Goal: Navigation & Orientation: Find specific page/section

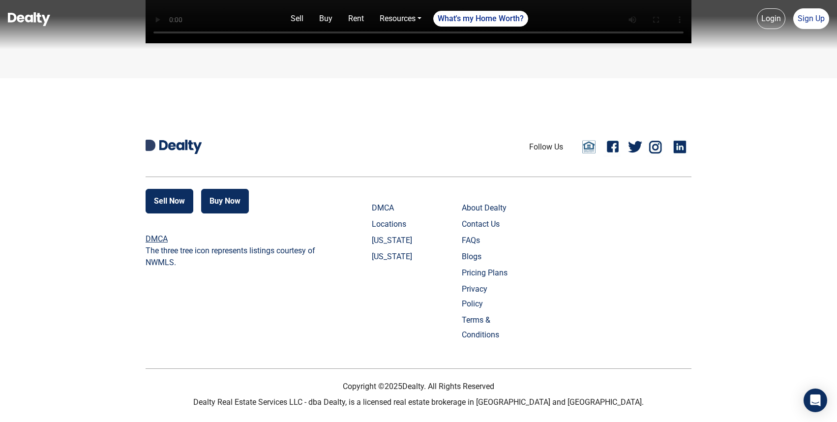
scroll to position [2328, 0]
click at [396, 20] on link "Resources" at bounding box center [401, 19] width 50 height 20
click at [475, 215] on link "About Dealty" at bounding box center [486, 208] width 49 height 15
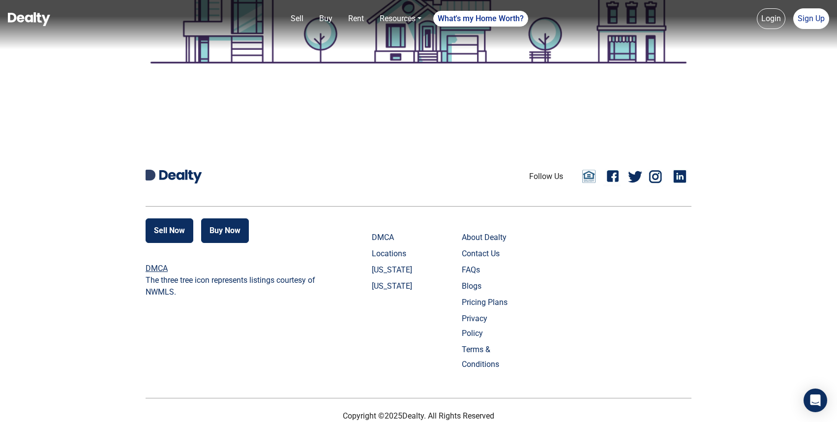
scroll to position [999, 0]
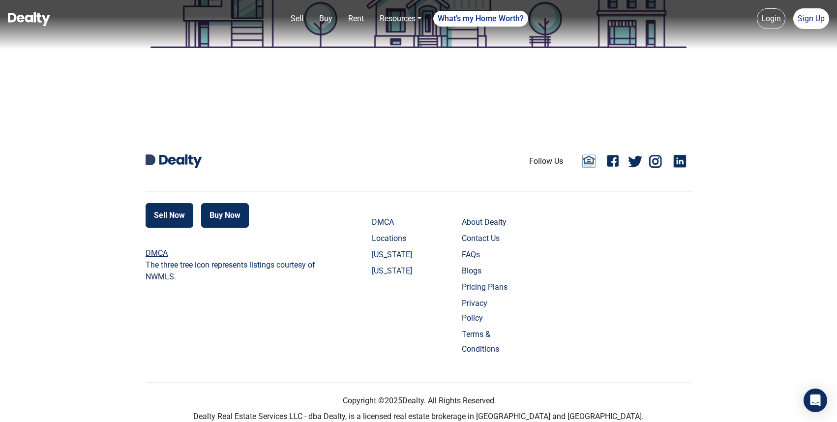
click at [388, 256] on link "[US_STATE]" at bounding box center [396, 254] width 49 height 15
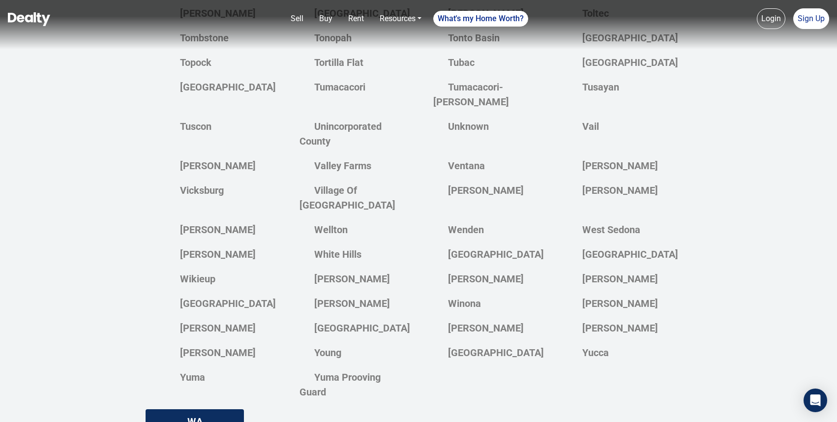
scroll to position [2644, 0]
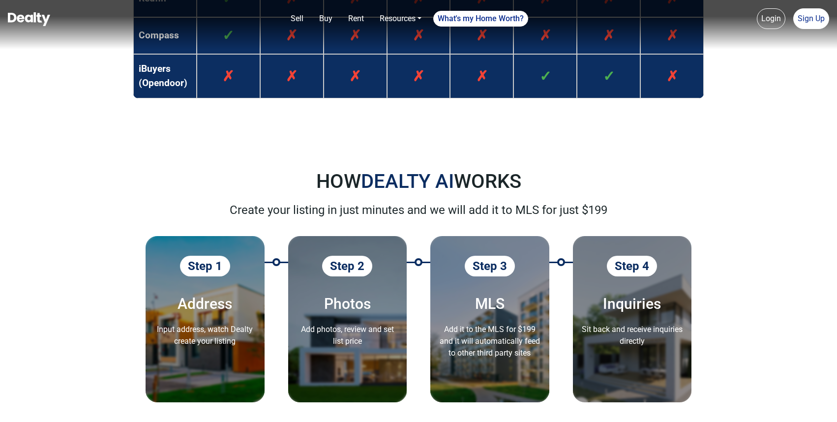
scroll to position [2324, 0]
